Goal: Task Accomplishment & Management: Use online tool/utility

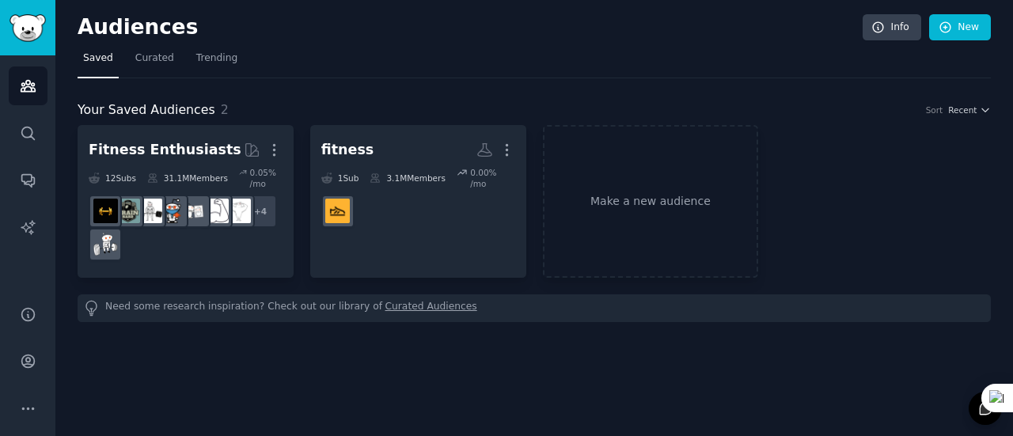
click at [856, 157] on div "Fitness Enthusiasts More 12 Sub s 31.1M Members 0.05 % /mo + 4 fitness More 1 S…" at bounding box center [534, 201] width 913 height 153
drag, startPoint x: 863, startPoint y: 0, endPoint x: 837, endPoint y: 163, distance: 165.0
click at [837, 163] on div "Fitness Enthusiasts More 12 Sub s 31.1M Members 0.05 % /mo + 4 fitness More 1 S…" at bounding box center [534, 201] width 913 height 153
click at [647, 224] on link "Make a new audience" at bounding box center [651, 201] width 216 height 153
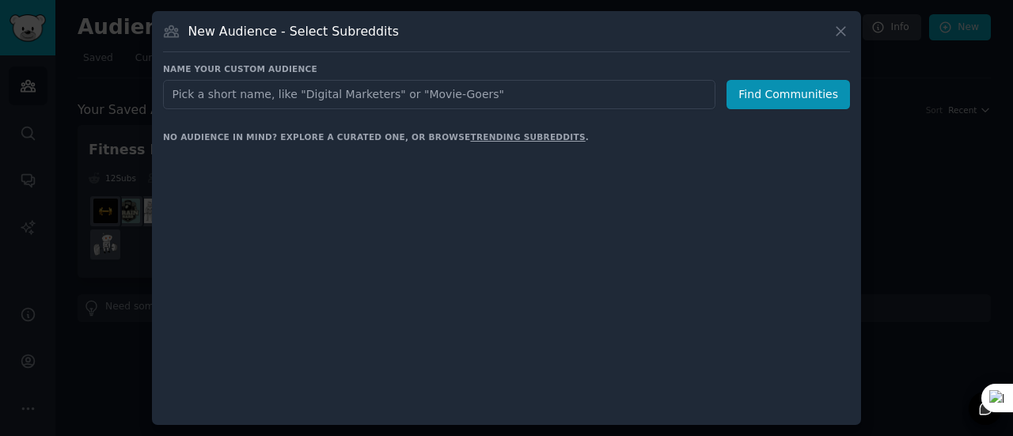
click at [282, 100] on input "text" at bounding box center [439, 94] width 552 height 29
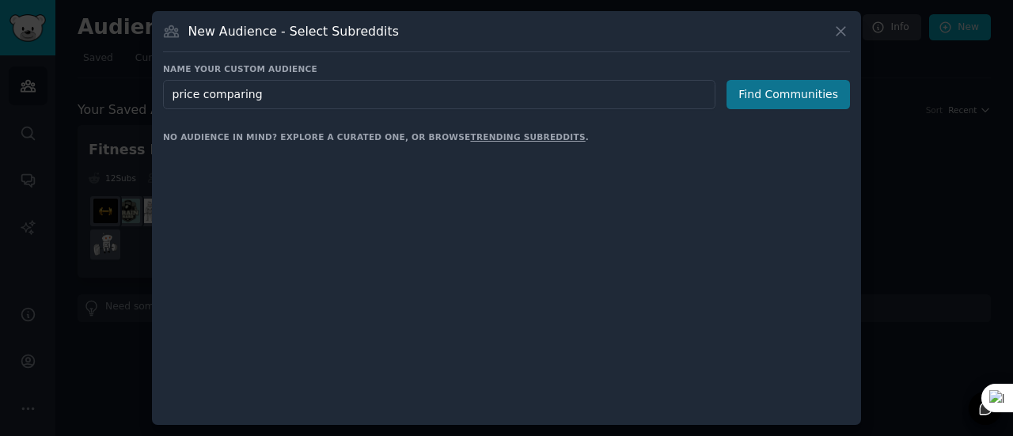
type input "price comparing"
click at [772, 81] on button "Find Communities" at bounding box center [787, 94] width 123 height 29
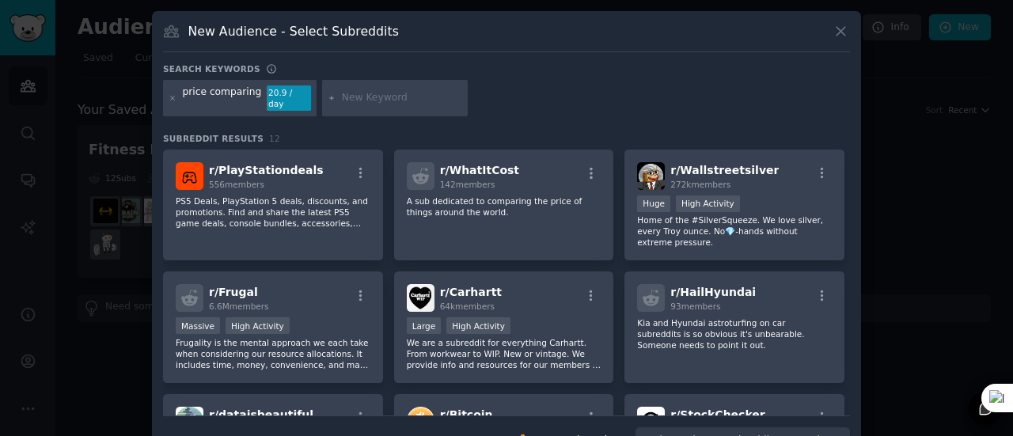
click at [362, 98] on input "text" at bounding box center [402, 98] width 120 height 14
type input "stock market [GEOGRAPHIC_DATA]"
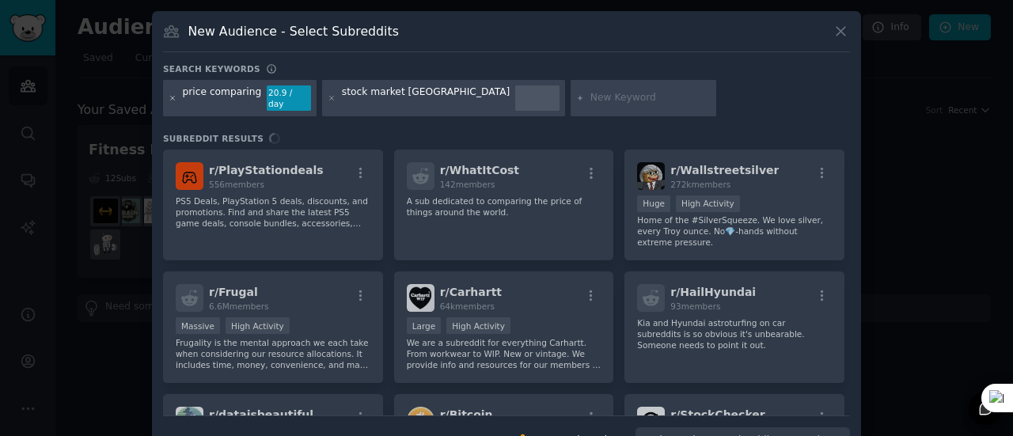
click at [168, 94] on icon at bounding box center [172, 98] width 9 height 9
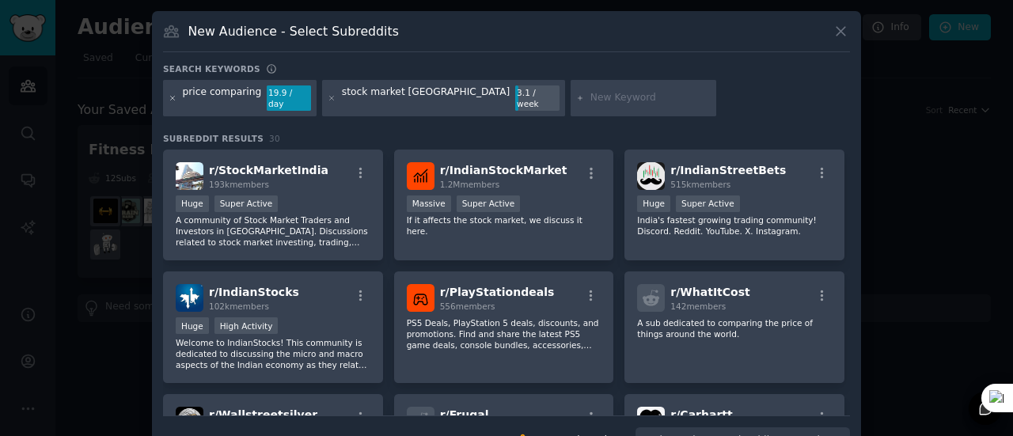
click at [171, 94] on icon at bounding box center [172, 98] width 9 height 9
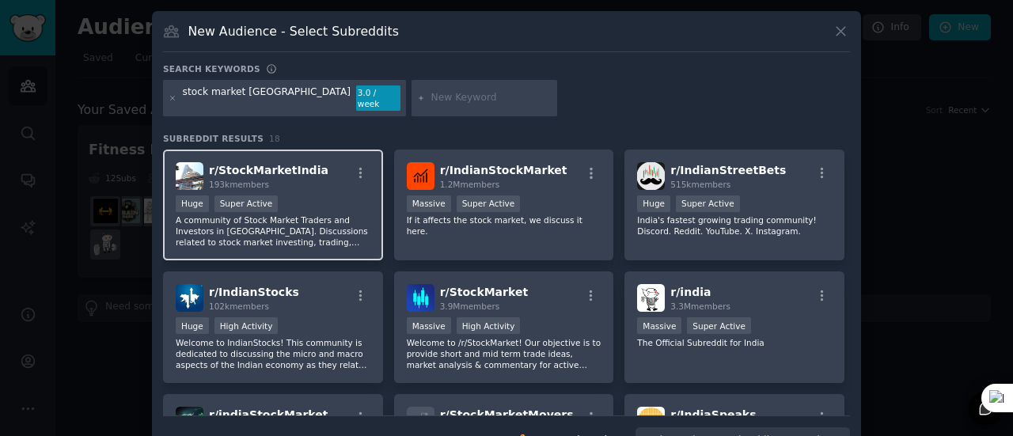
click at [226, 199] on div "Super Active" at bounding box center [246, 203] width 64 height 17
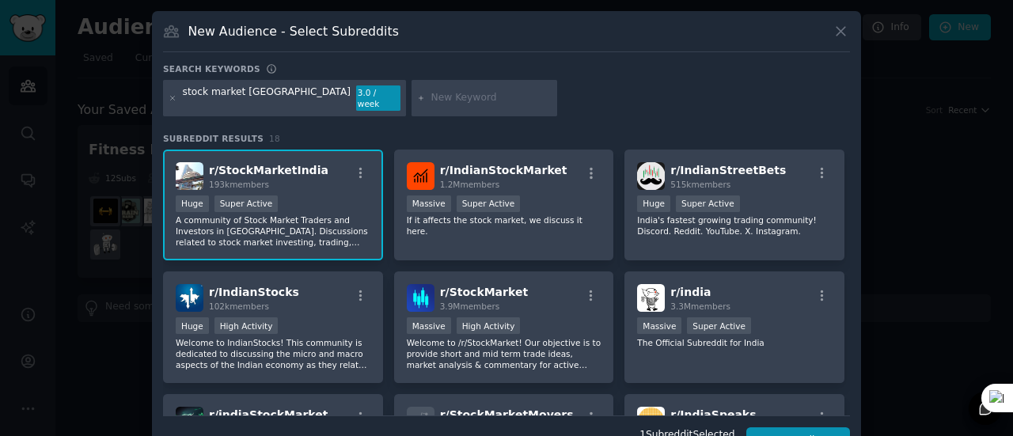
click at [240, 229] on p "A community of Stock Market Traders and Investors in [GEOGRAPHIC_DATA]. Discuss…" at bounding box center [273, 230] width 195 height 33
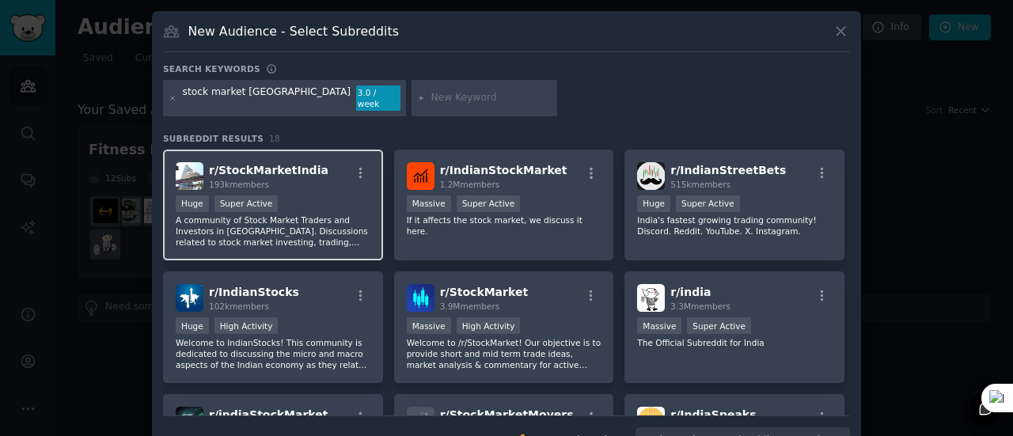
click at [350, 195] on div ">= 95th percentile for submissions / day Huge Super Active" at bounding box center [273, 205] width 195 height 20
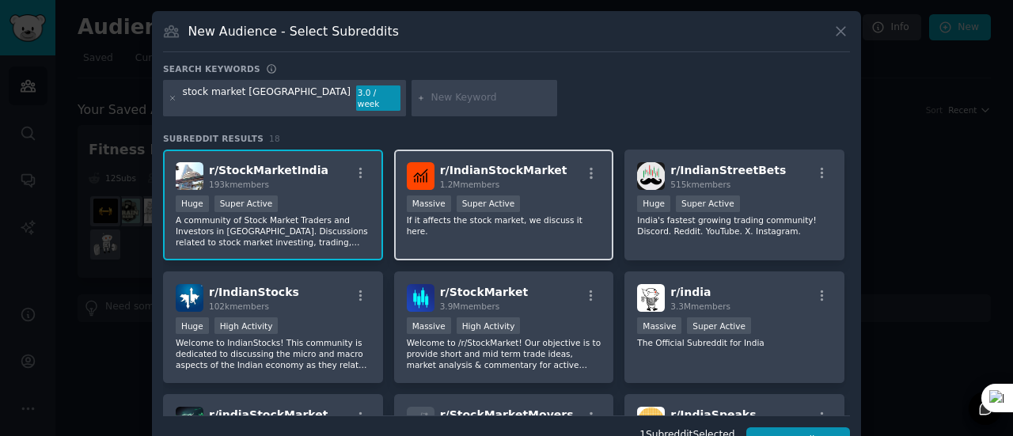
click at [528, 214] on p "If it affects the stock market, we discuss it here." at bounding box center [504, 225] width 195 height 22
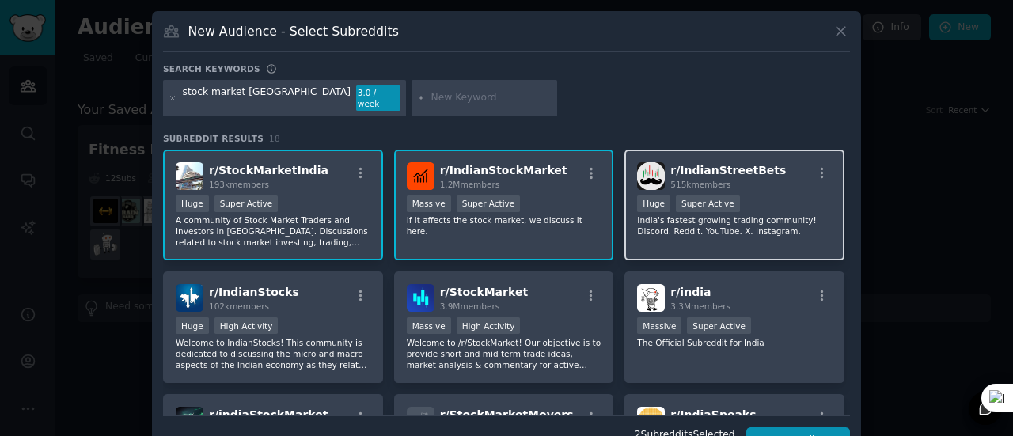
click at [731, 226] on div "r/ IndianStreetBets 515k members >= 95th percentile for submissions / day Huge …" at bounding box center [734, 206] width 220 height 112
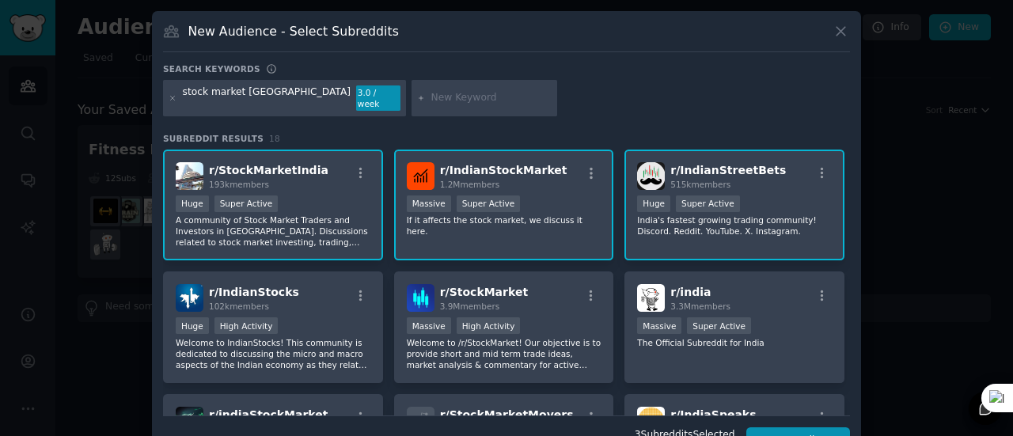
click at [731, 226] on div "r/ IndianStreetBets 515k members >= 95th percentile for submissions / day Huge …" at bounding box center [734, 206] width 220 height 112
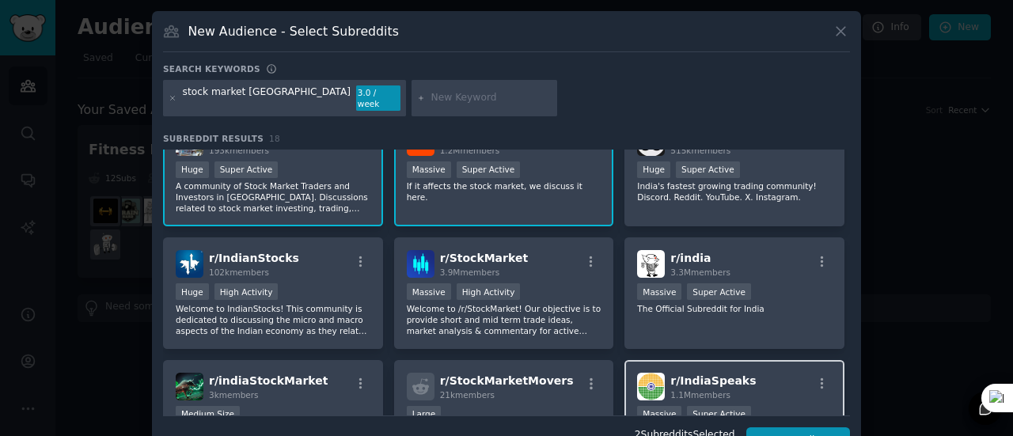
scroll to position [79, 0]
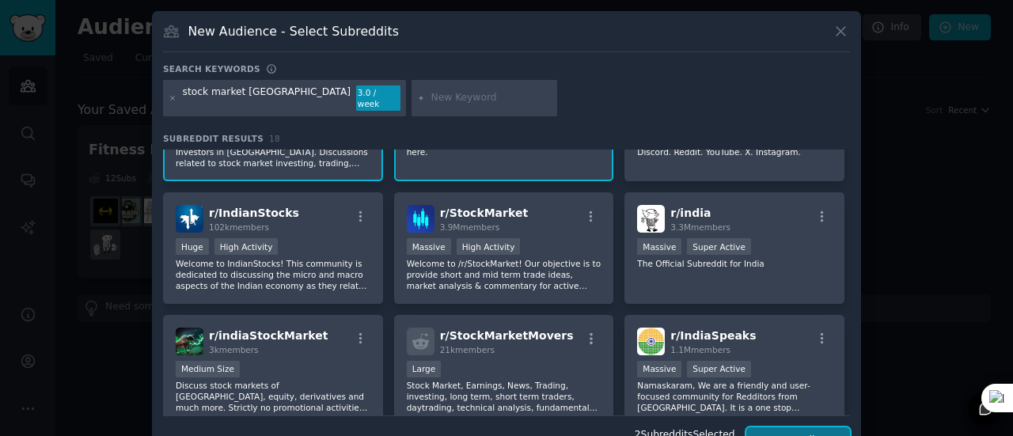
click at [782, 427] on button "Create Audience" at bounding box center [798, 440] width 104 height 27
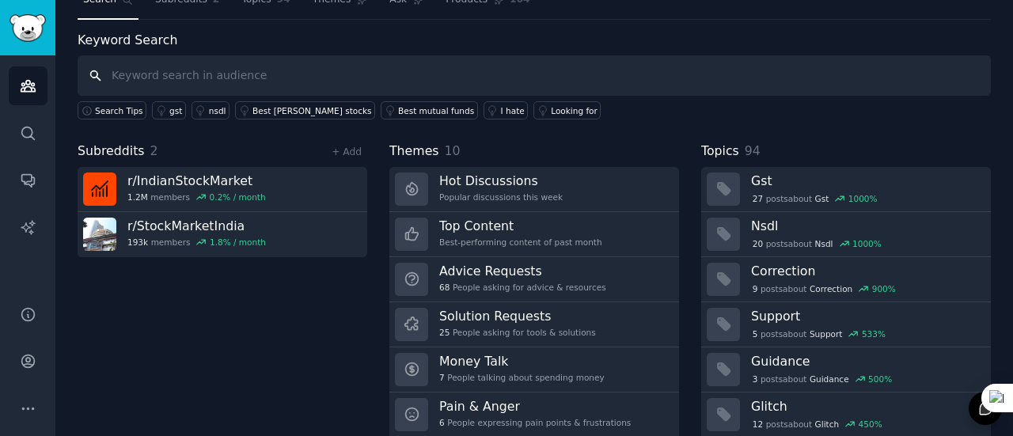
scroll to position [79, 0]
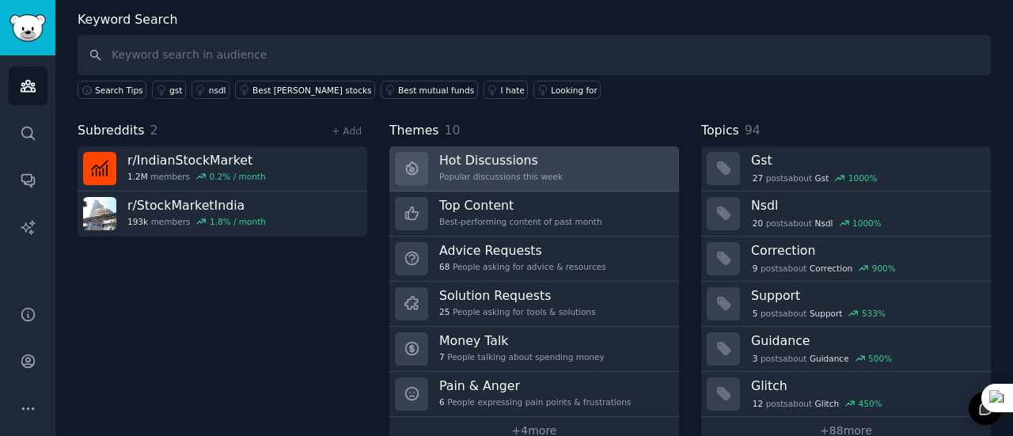
click at [449, 175] on div "Popular discussions this week" at bounding box center [500, 176] width 123 height 11
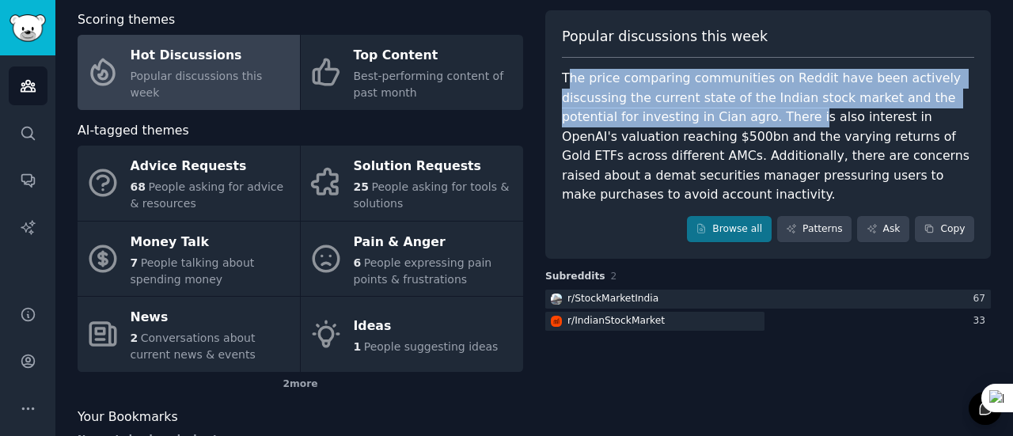
drag, startPoint x: 568, startPoint y: 72, endPoint x: 658, endPoint y: 102, distance: 95.1
click at [660, 104] on div "The price comparing communities on Reddit have been actively discussing the cur…" at bounding box center [768, 137] width 412 height 136
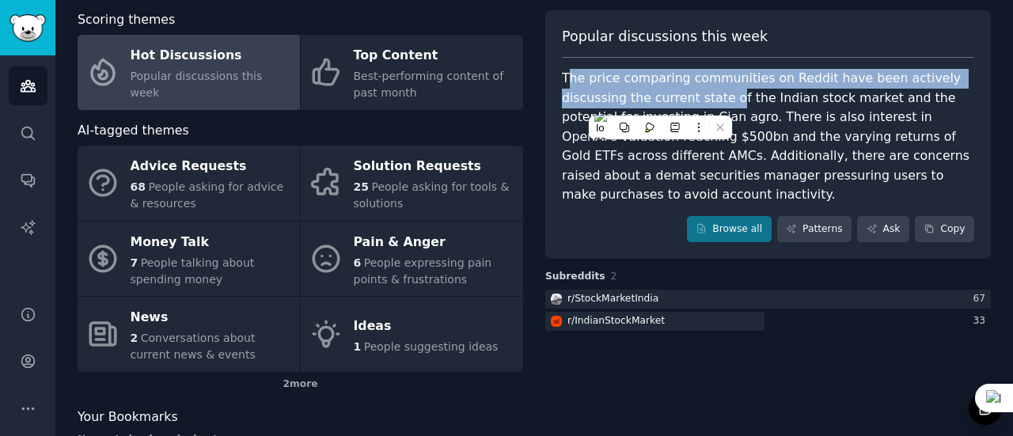
click at [658, 104] on div "The price comparing communities on Reddit have been actively discussing the cur…" at bounding box center [768, 137] width 412 height 136
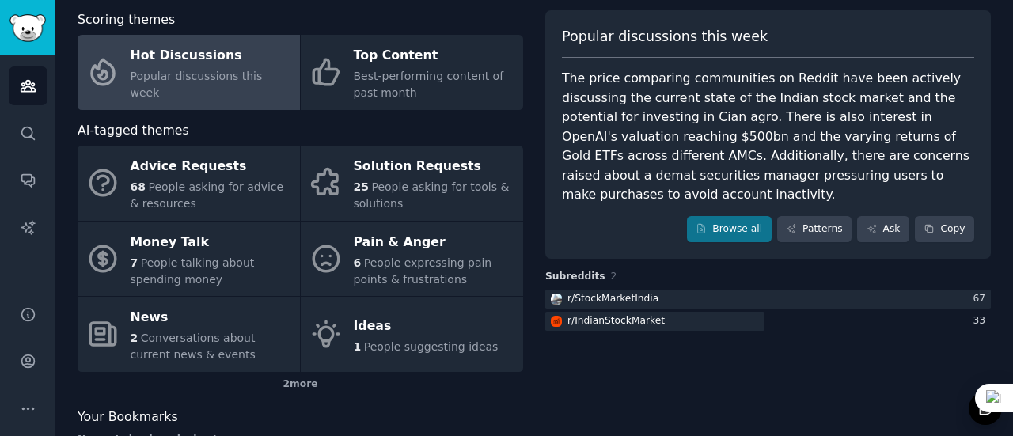
click at [591, 139] on div "The price comparing communities on Reddit have been actively discussing the cur…" at bounding box center [768, 137] width 412 height 136
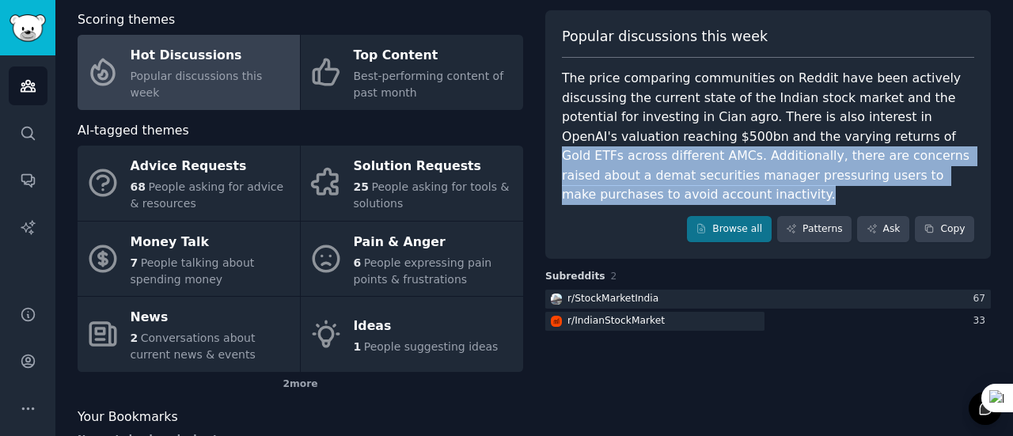
drag, startPoint x: 706, startPoint y: 135, endPoint x: 927, endPoint y: 181, distance: 226.2
click at [927, 181] on div "The price comparing communities on Reddit have been actively discussing the cur…" at bounding box center [768, 137] width 412 height 136
click at [910, 174] on div "The price comparing communities on Reddit have been actively discussing the cur…" at bounding box center [768, 137] width 412 height 136
click at [821, 158] on div "The price comparing communities on Reddit have been actively discussing the cur…" at bounding box center [768, 137] width 412 height 136
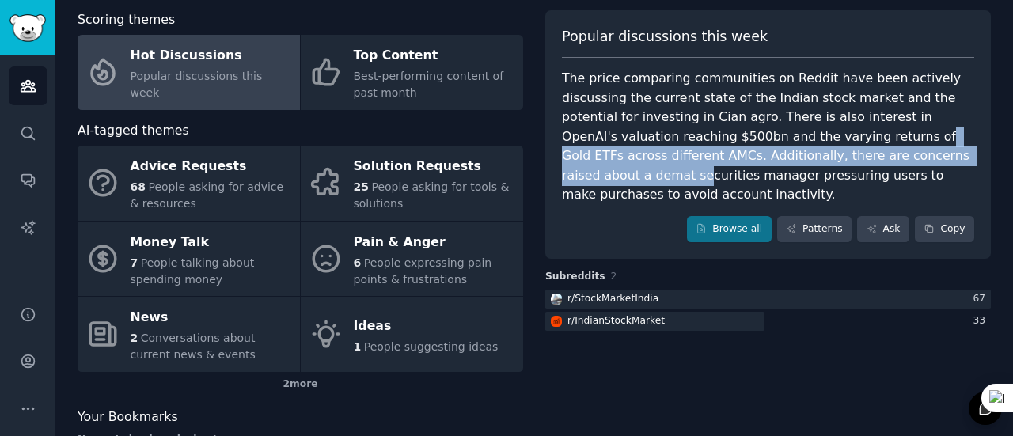
drag, startPoint x: 702, startPoint y: 137, endPoint x: 797, endPoint y: 158, distance: 97.3
click at [797, 158] on div "The price comparing communities on Reddit have been actively discussing the cur…" at bounding box center [768, 137] width 412 height 136
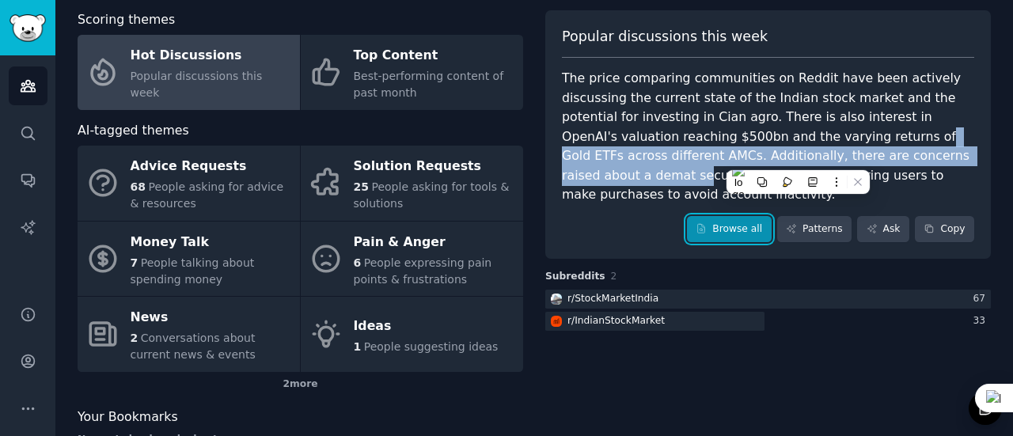
click at [742, 216] on link "Browse all" at bounding box center [729, 229] width 85 height 27
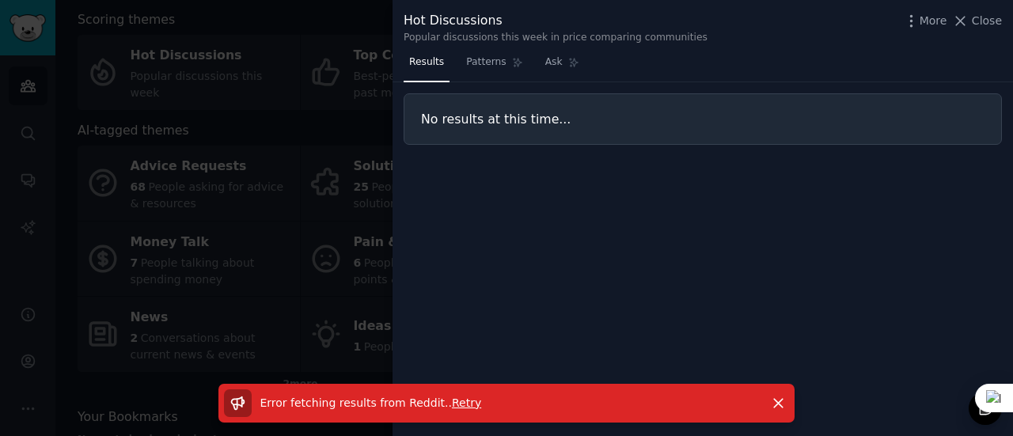
click at [630, 197] on div "Results Patterns Ask No results at this time..." at bounding box center [702, 243] width 620 height 386
click at [358, 29] on div at bounding box center [506, 218] width 1013 height 436
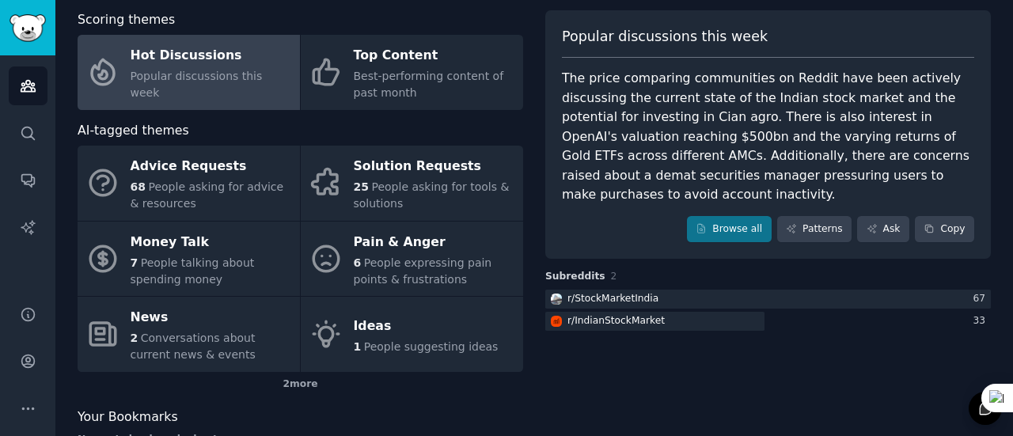
click at [813, 222] on div "Popular discussions this week The price comparing communities on Reddit have be…" at bounding box center [767, 134] width 445 height 249
click at [812, 218] on link "Patterns" at bounding box center [814, 229] width 74 height 27
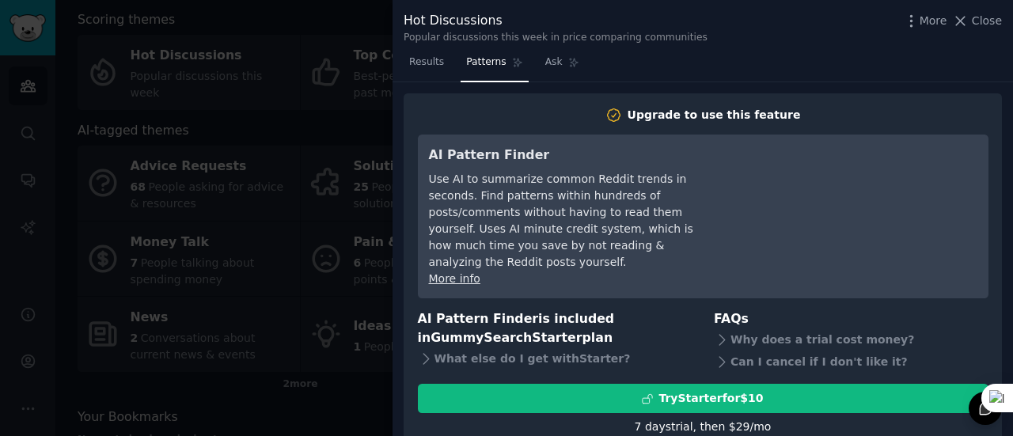
click at [223, 201] on div at bounding box center [506, 218] width 1013 height 436
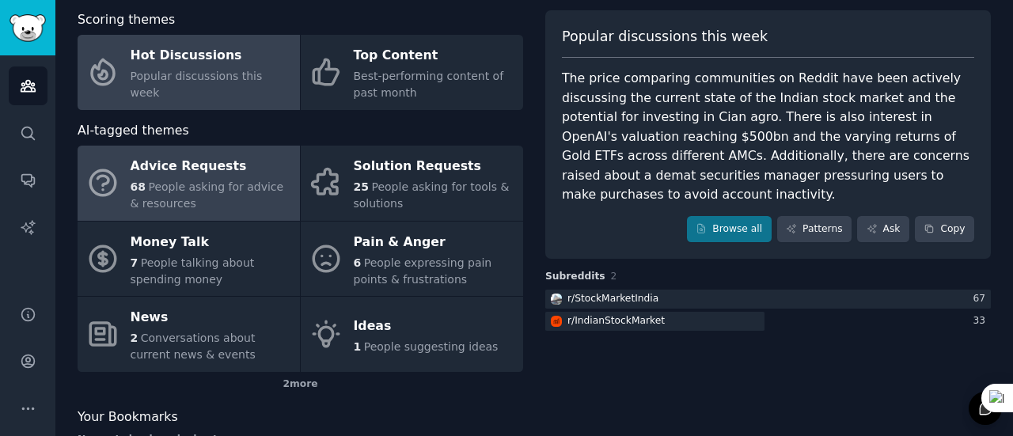
click at [252, 157] on div "Advice Requests" at bounding box center [211, 166] width 161 height 25
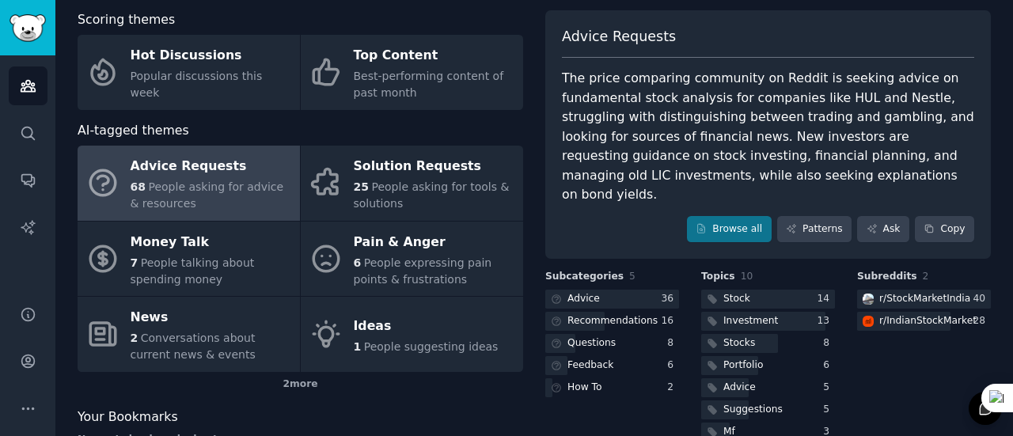
drag, startPoint x: 672, startPoint y: 185, endPoint x: 680, endPoint y: 193, distance: 10.6
click at [676, 189] on div "Advice Requests The price comparing community on Reddit is seeking advice on fu…" at bounding box center [767, 134] width 445 height 249
click at [705, 225] on icon at bounding box center [701, 229] width 7 height 9
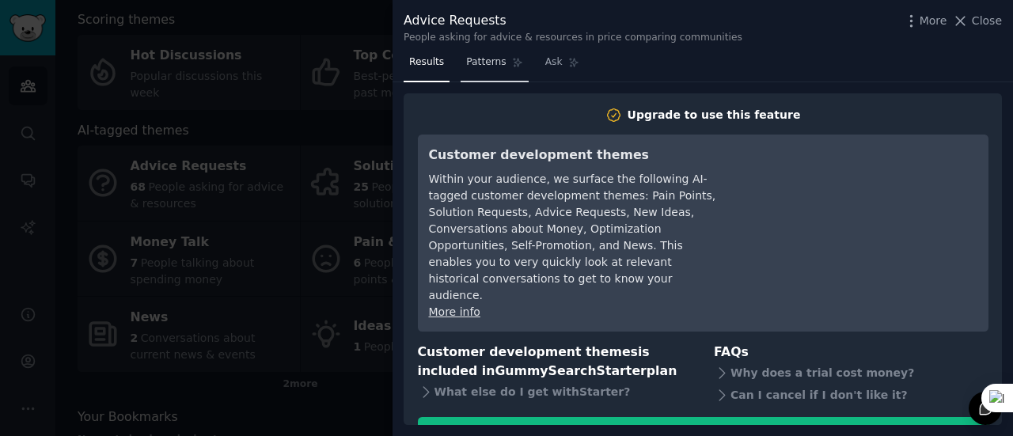
click at [466, 65] on span "Patterns" at bounding box center [486, 62] width 40 height 14
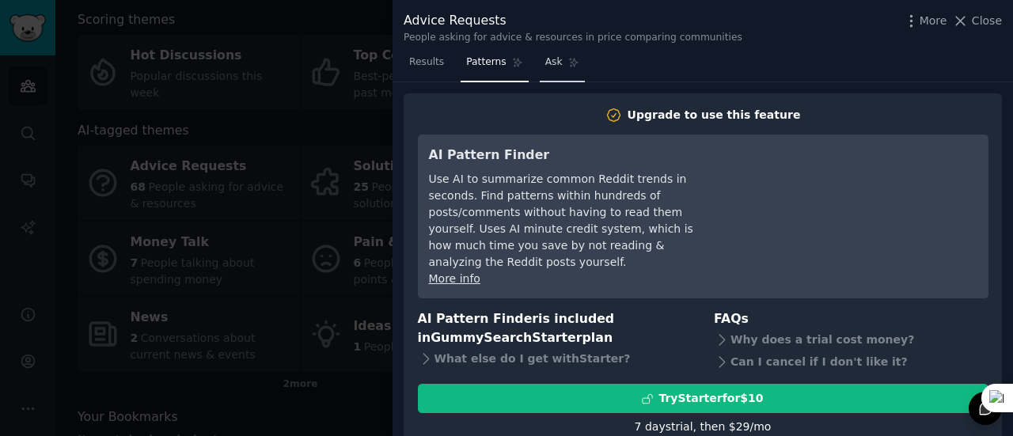
click at [545, 66] on span "Ask" at bounding box center [553, 62] width 17 height 14
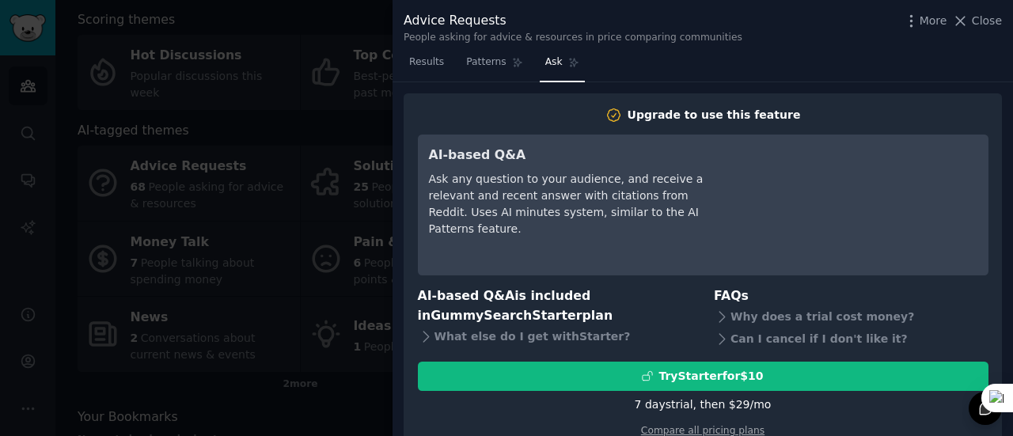
click at [234, 119] on div at bounding box center [506, 218] width 1013 height 436
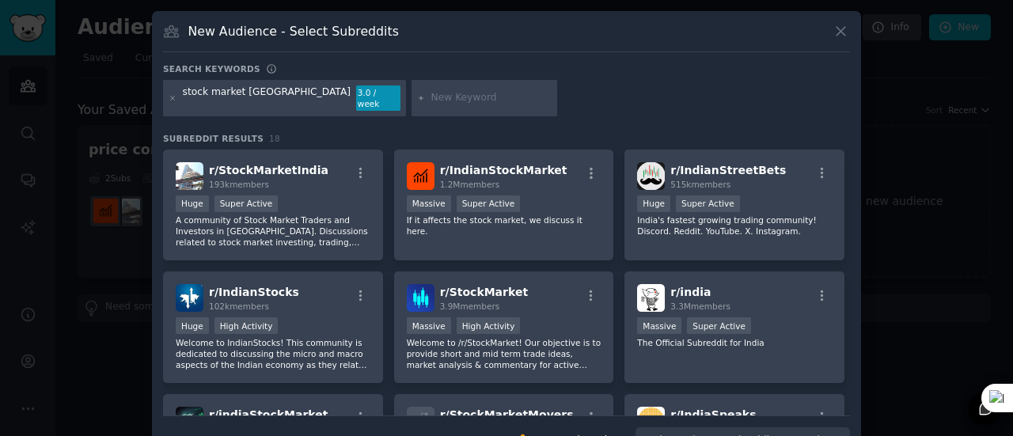
click at [82, 237] on div at bounding box center [506, 218] width 1013 height 436
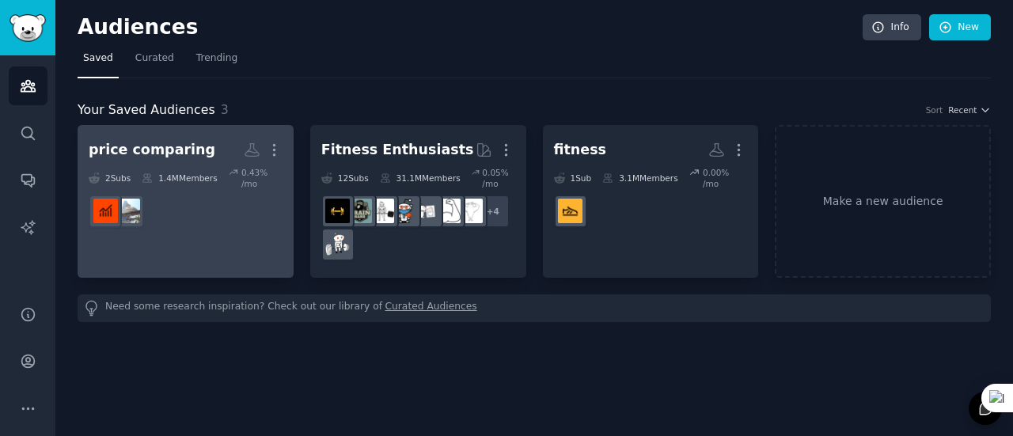
click at [238, 235] on link "price comparing More 2 Sub s 1.4M Members 0.43 % /mo" at bounding box center [186, 201] width 216 height 153
